Goal: Information Seeking & Learning: Learn about a topic

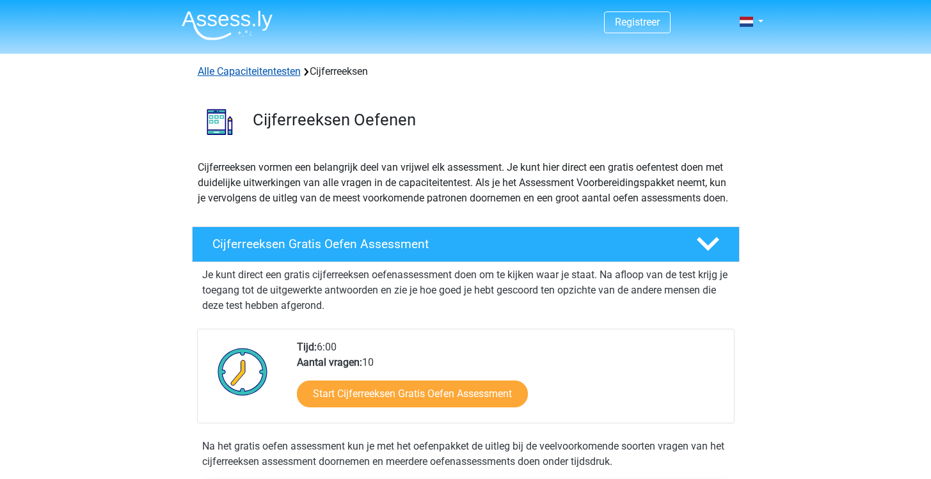
click at [258, 74] on link "Alle Capaciteitentesten" at bounding box center [249, 71] width 103 height 12
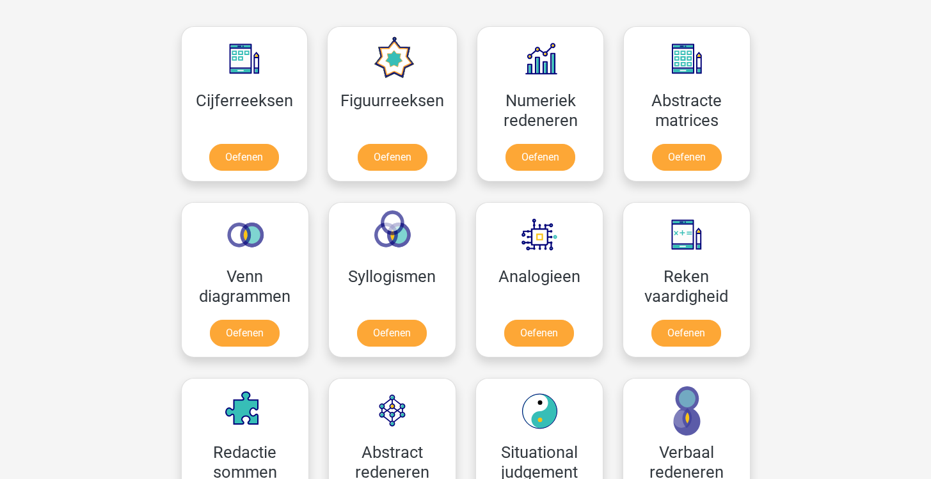
scroll to position [575, 0]
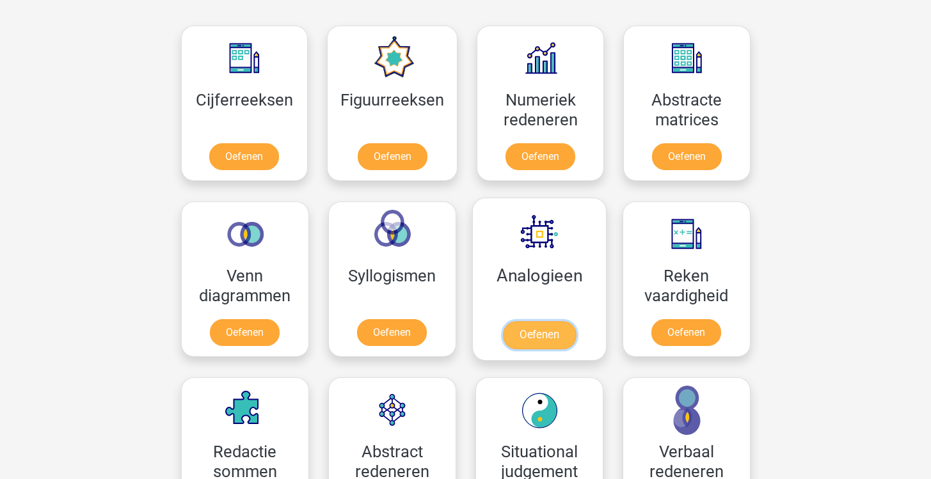
click at [524, 321] on link "Oefenen" at bounding box center [538, 335] width 73 height 28
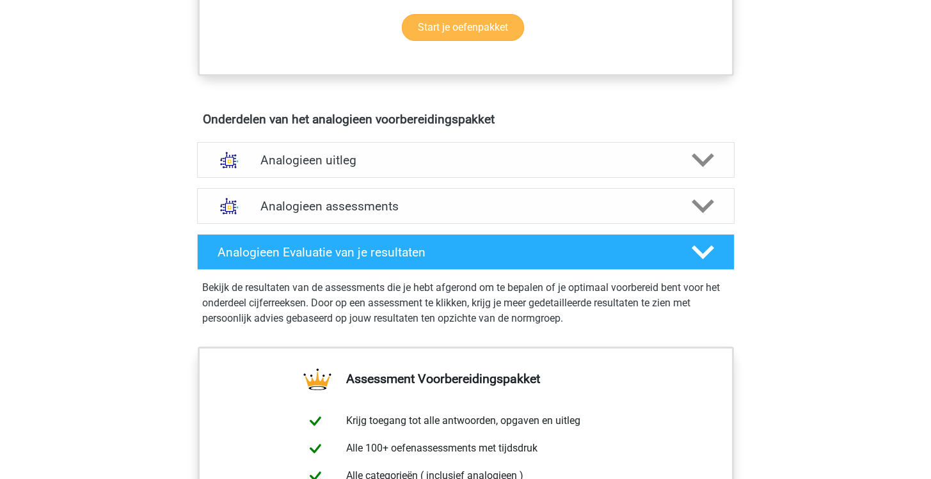
scroll to position [641, 0]
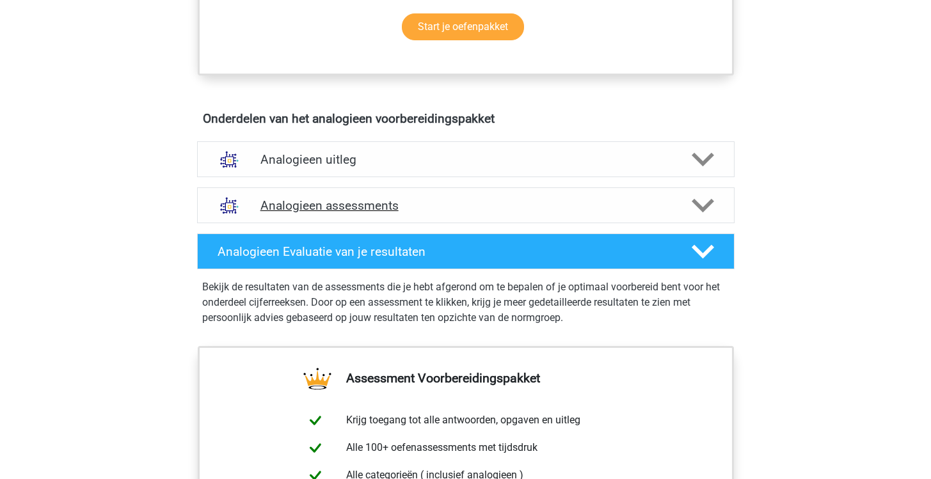
click at [369, 209] on h4 "Analogieen assessments" at bounding box center [465, 205] width 411 height 15
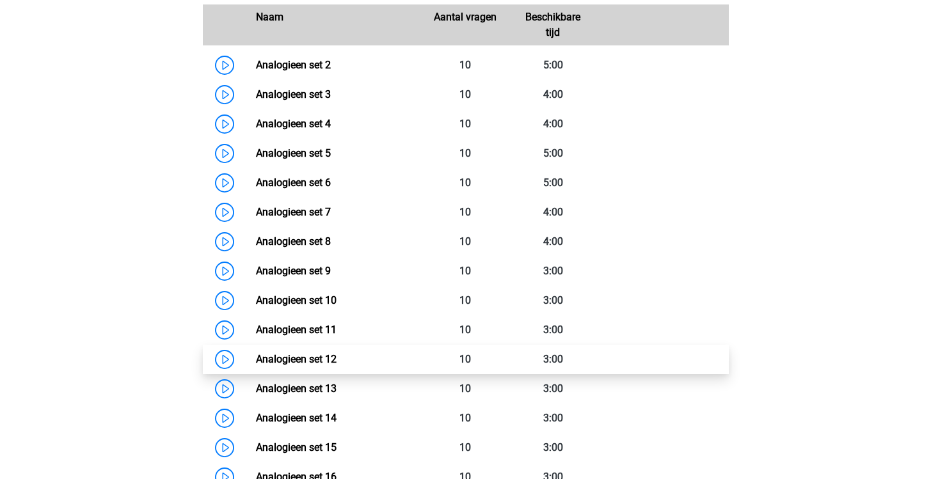
scroll to position [782, 0]
